Goal: Transaction & Acquisition: Purchase product/service

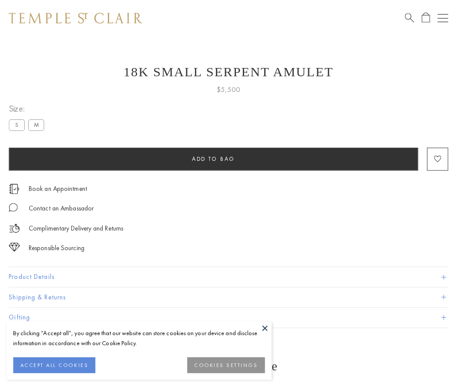
scroll to position [34, 0]
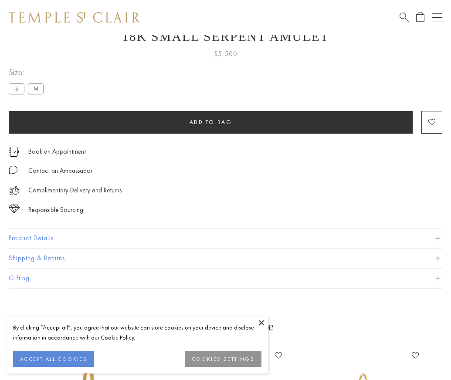
click at [210, 122] on span "Add to bag" at bounding box center [210, 121] width 43 height 7
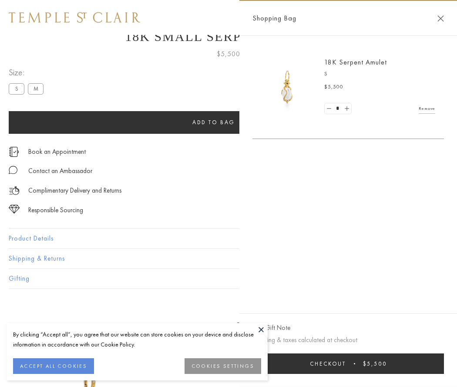
click at [349, 363] on button "Checkout $5,500" at bounding box center [349, 363] width 192 height 20
